Goal: Check status: Check status

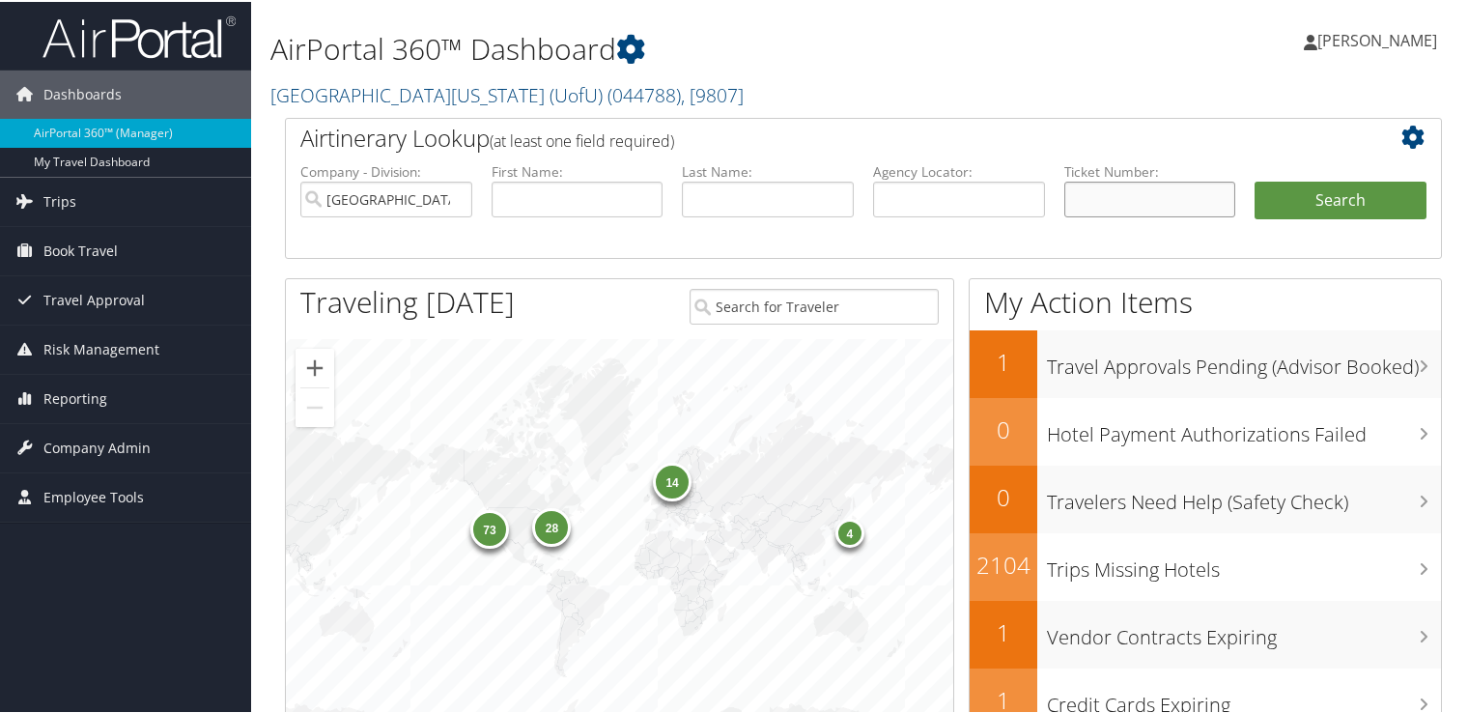
click at [1156, 191] on input "text" at bounding box center [1150, 198] width 172 height 36
paste input "0067310503272"
type input "0067310503272"
click at [1290, 205] on button "Search" at bounding box center [1340, 199] width 172 height 39
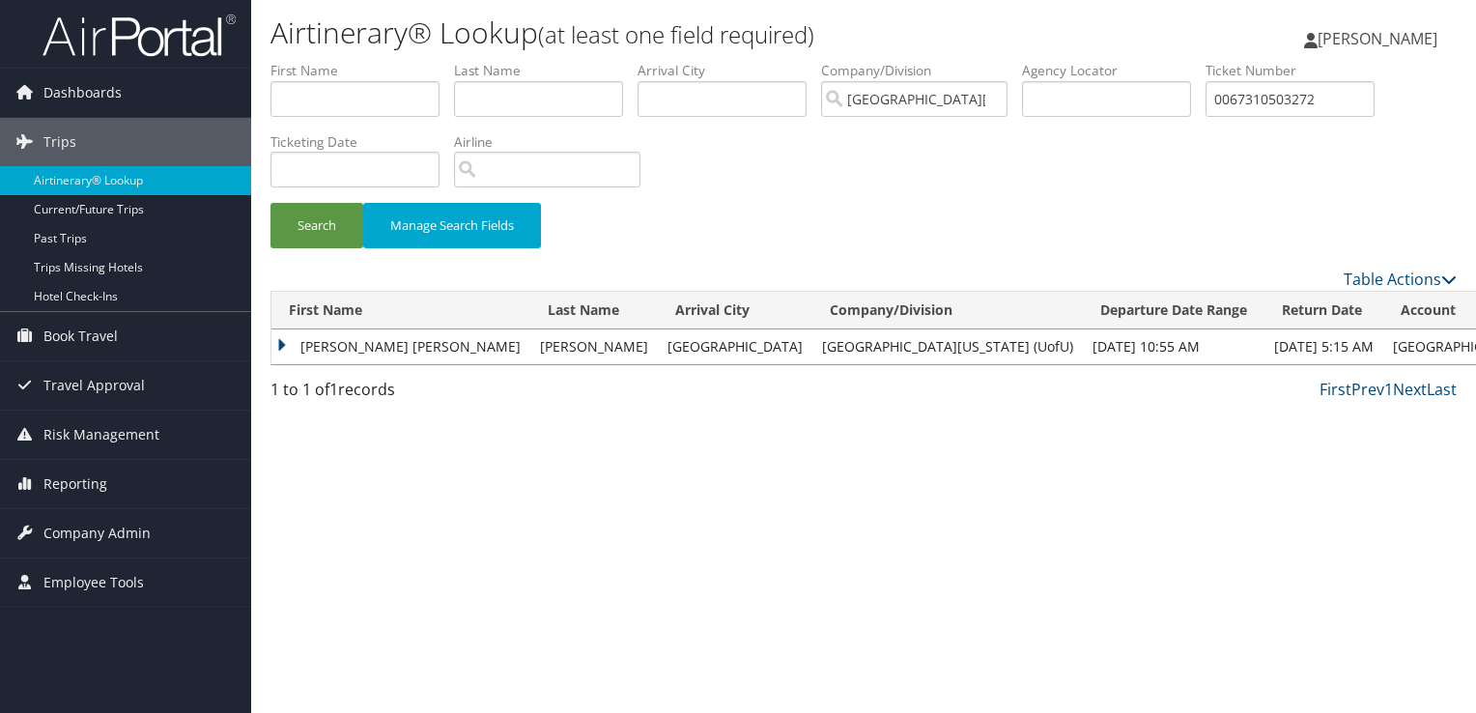
click at [283, 340] on td "JAMIE MARK" at bounding box center [400, 346] width 259 height 35
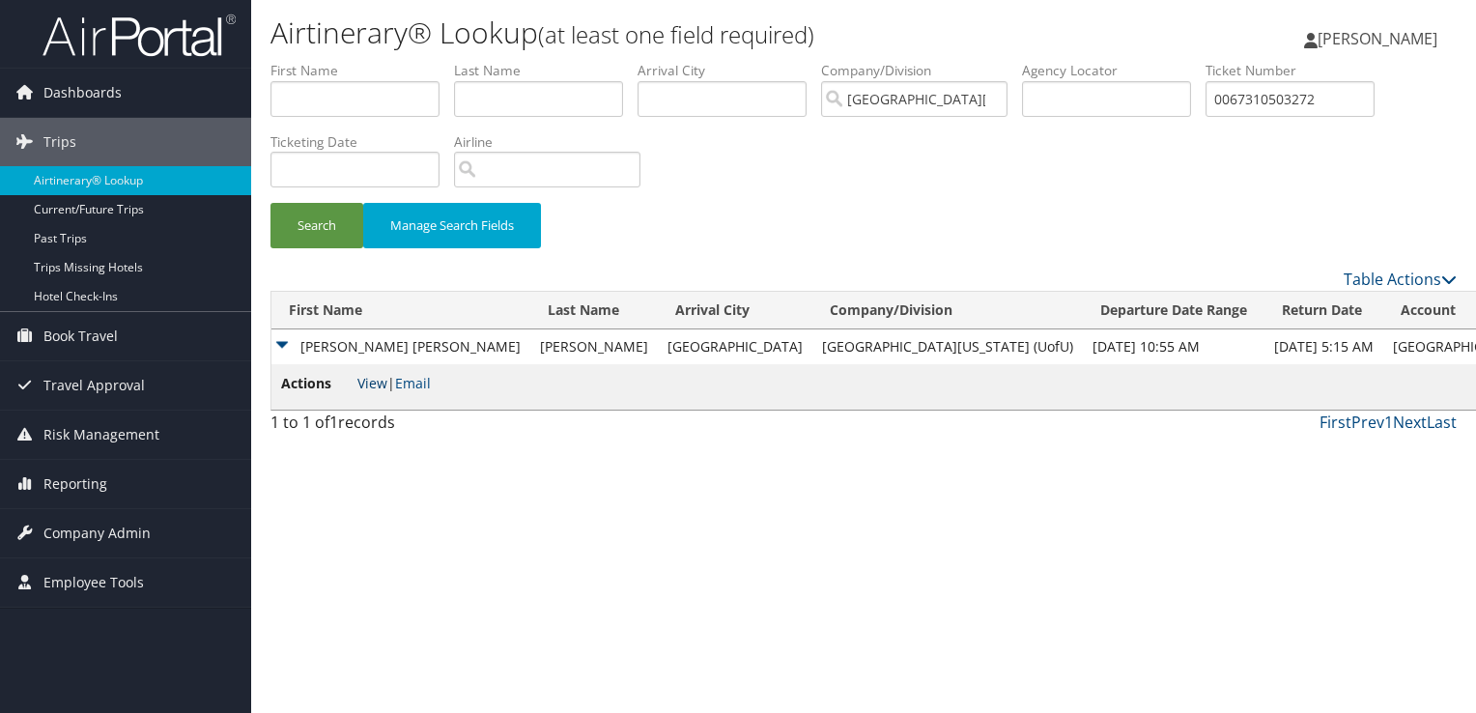
click at [375, 379] on link "View" at bounding box center [372, 383] width 30 height 18
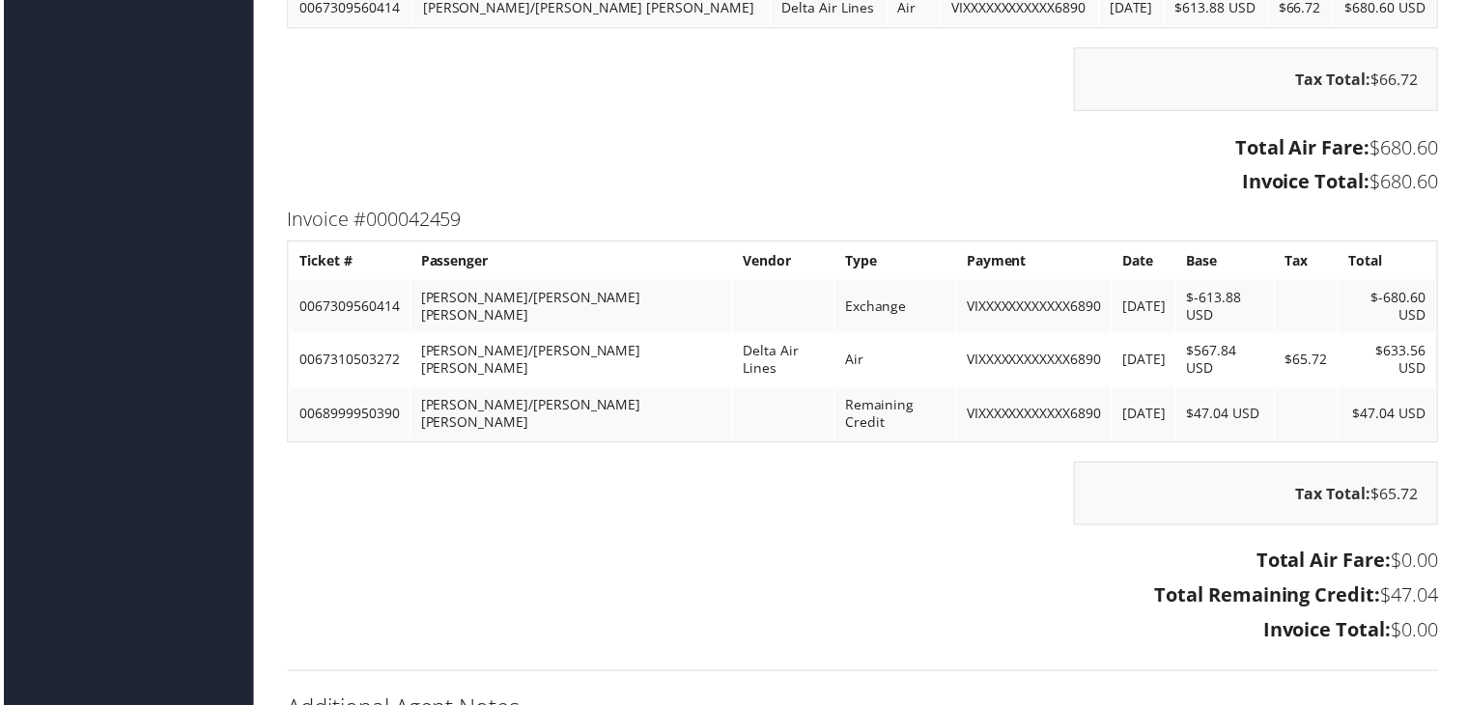
scroll to position [1796, 0]
